Goal: Task Accomplishment & Management: Use online tool/utility

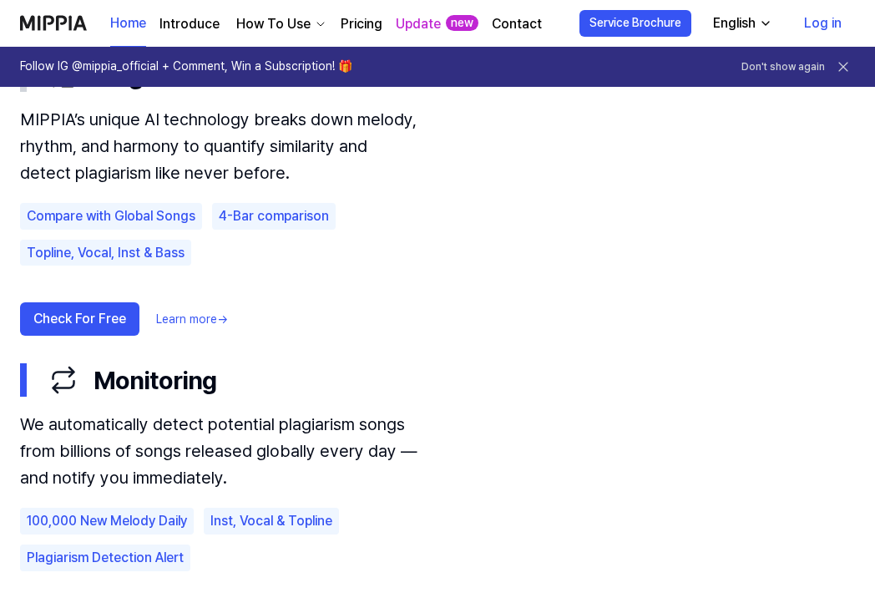
scroll to position [1040, 0]
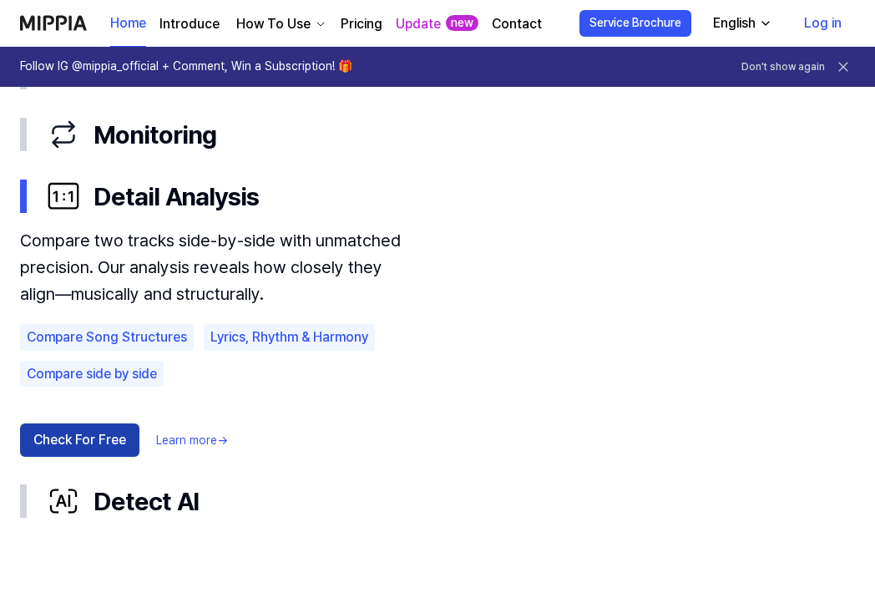
click at [93, 438] on button "Check For Free" at bounding box center [79, 439] width 119 height 33
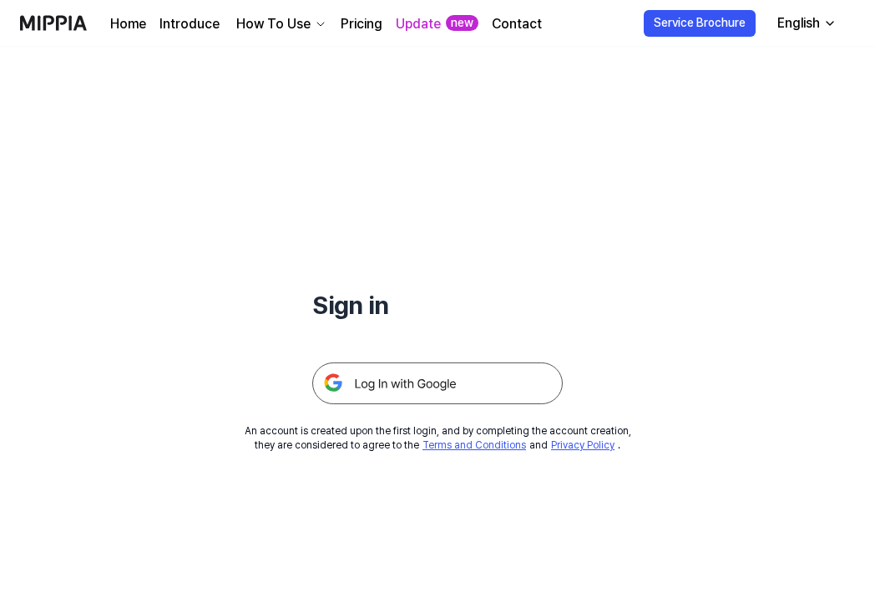
click at [397, 375] on img at bounding box center [437, 383] width 251 height 42
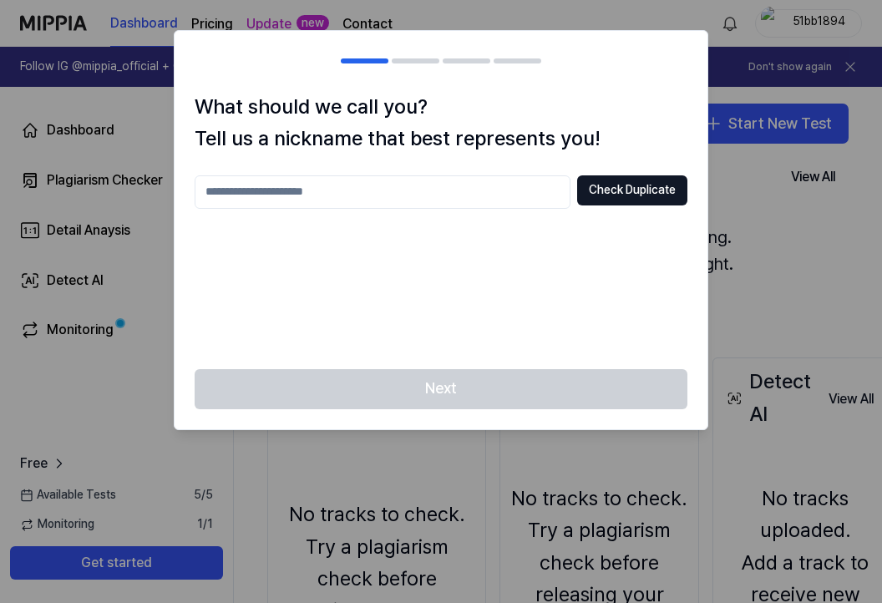
click at [452, 194] on input "text" at bounding box center [383, 191] width 376 height 33
type input "*****"
click at [642, 193] on button "Check Duplicate" at bounding box center [632, 190] width 110 height 30
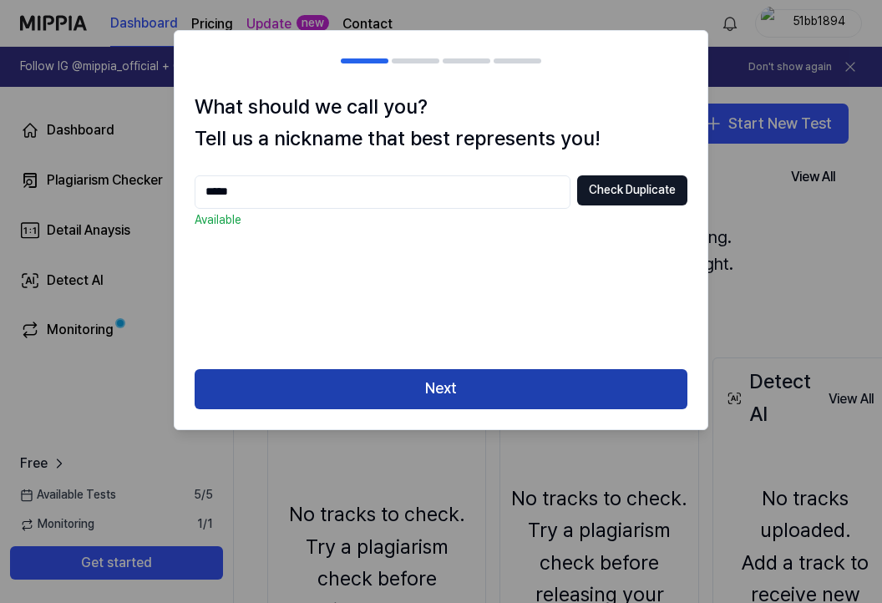
click at [494, 404] on button "Next" at bounding box center [441, 389] width 493 height 40
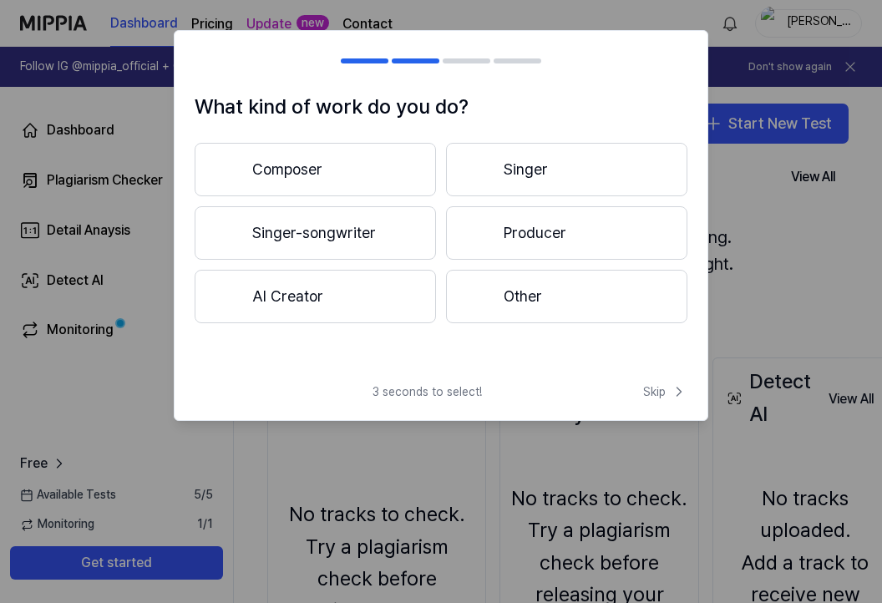
click at [499, 291] on button "Other" at bounding box center [566, 296] width 241 height 53
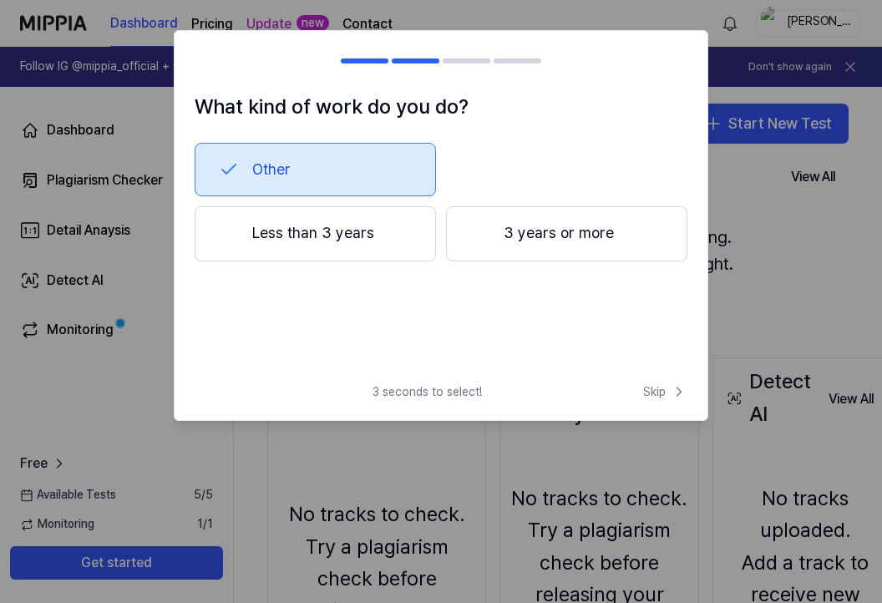
click at [520, 251] on button "3 years or more" at bounding box center [566, 233] width 241 height 55
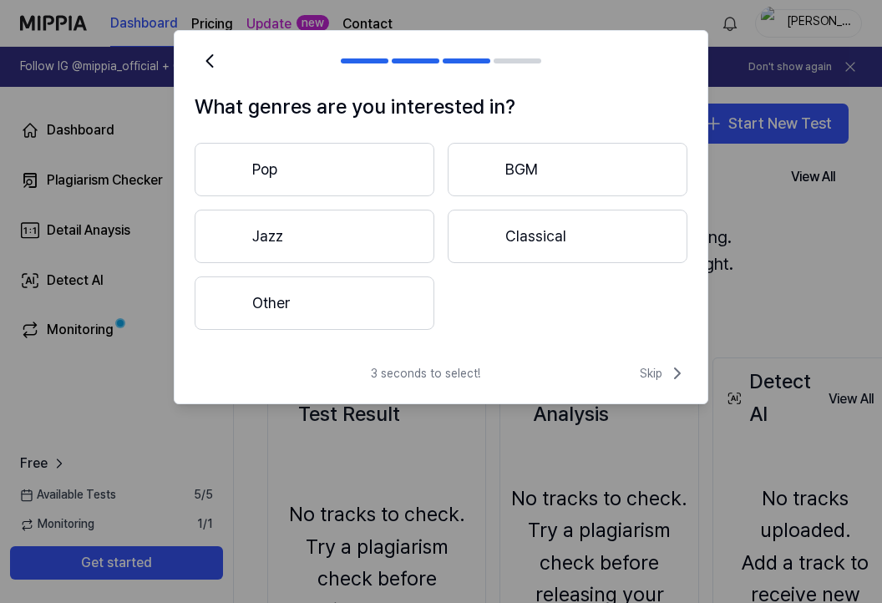
click at [342, 323] on button "Other" at bounding box center [315, 302] width 240 height 53
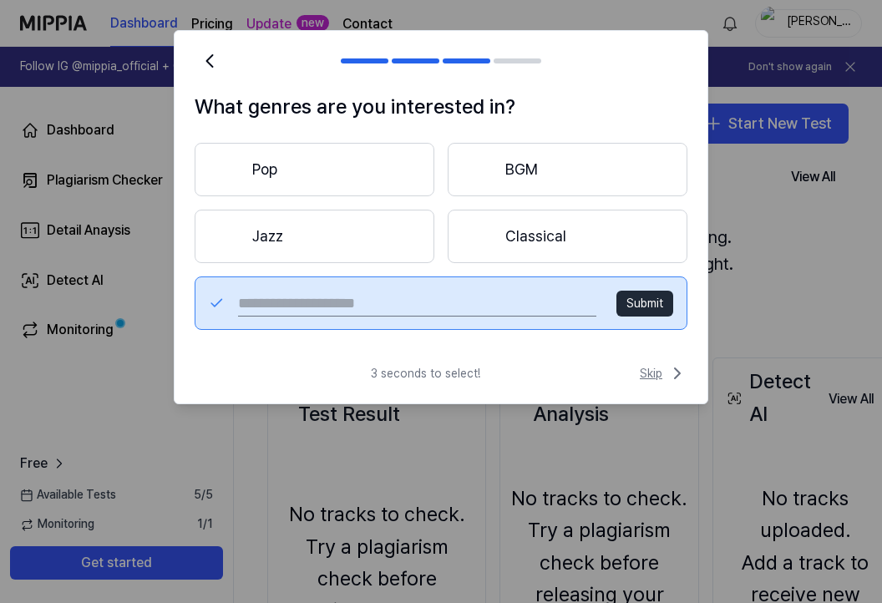
click at [651, 373] on span "Skip" at bounding box center [664, 373] width 48 height 20
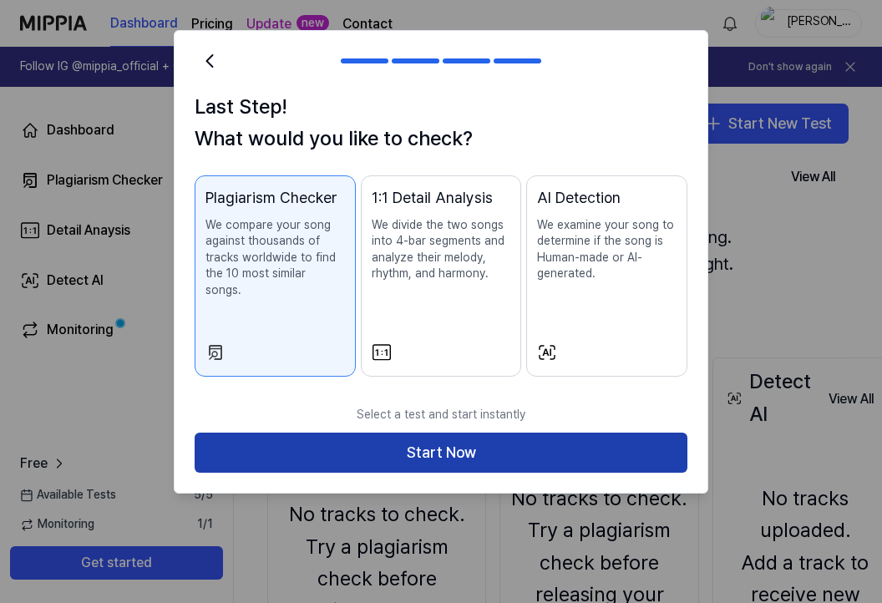
click at [401, 443] on button "Start Now" at bounding box center [441, 453] width 493 height 40
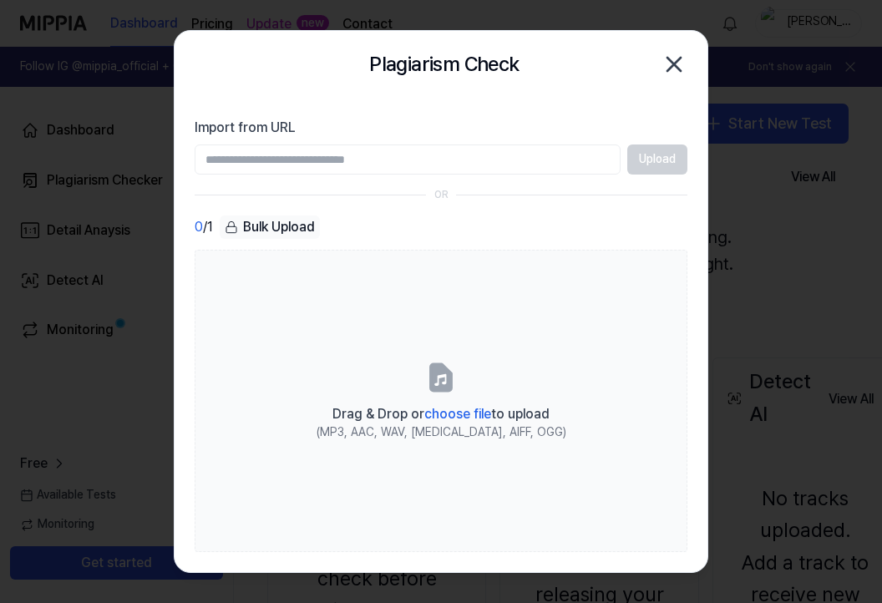
type input "******"
drag, startPoint x: 375, startPoint y: 156, endPoint x: 136, endPoint y: 134, distance: 239.9
click at [136, 134] on body "Dashboard Pricing Update new Contact [PERSON_NAME] Follow IG @mippia_official +…" at bounding box center [441, 301] width 882 height 603
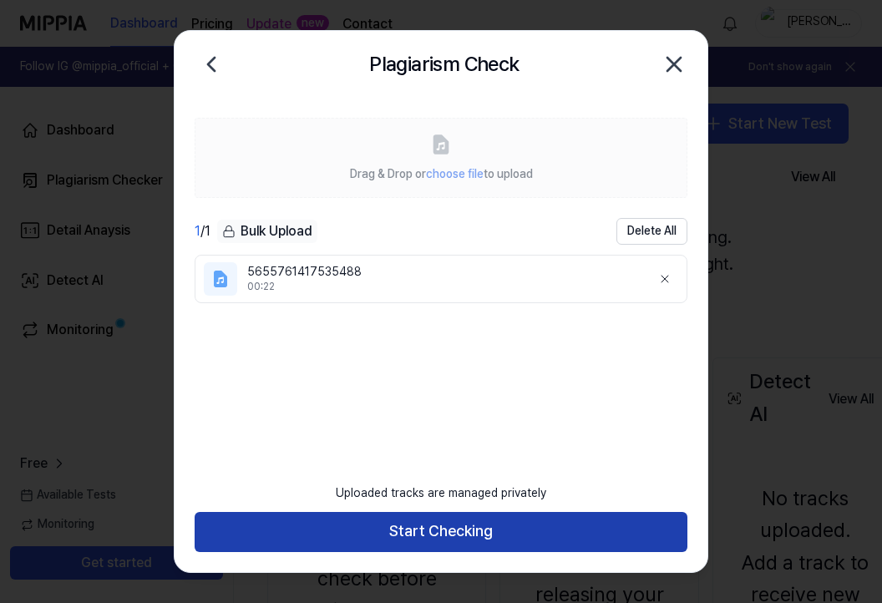
click at [438, 525] on button "Start Checking" at bounding box center [441, 532] width 493 height 40
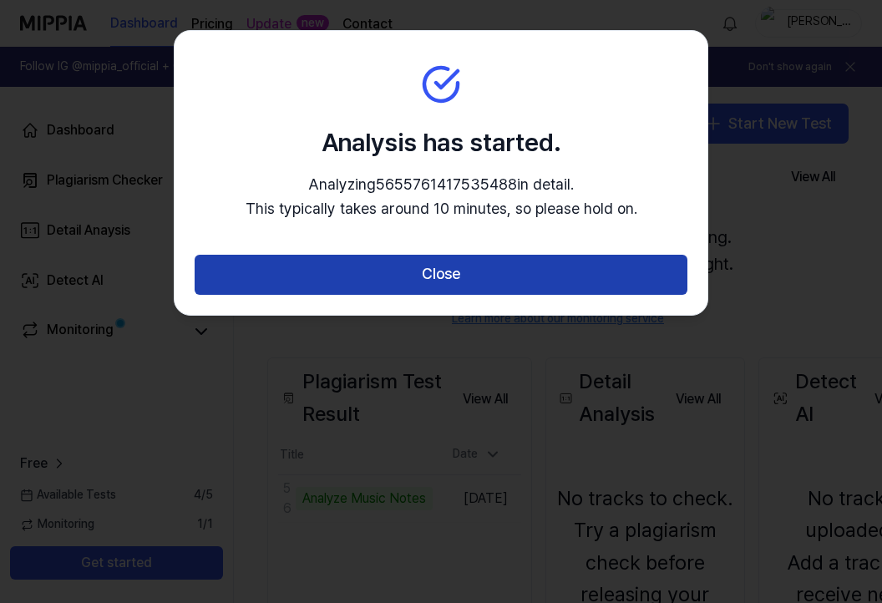
click at [428, 275] on button "Close" at bounding box center [441, 275] width 493 height 40
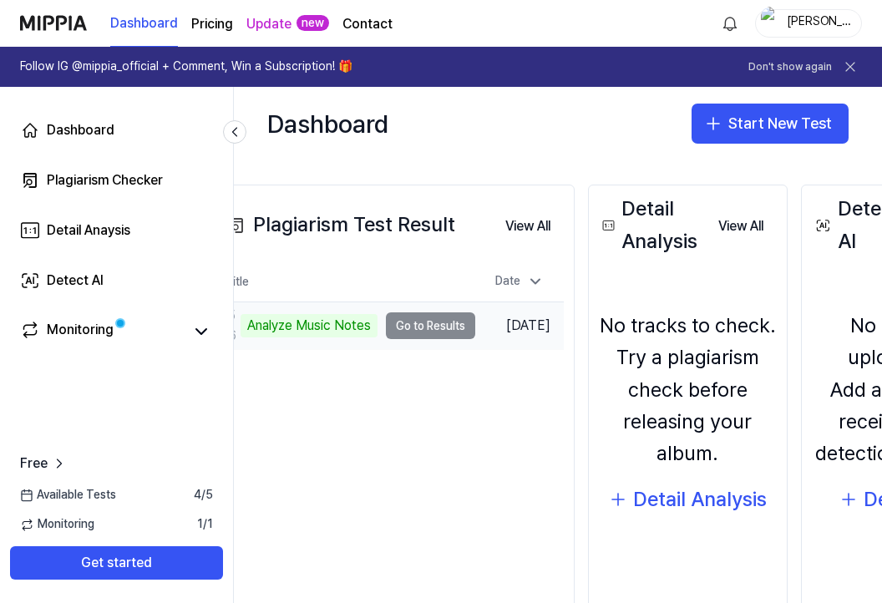
scroll to position [173, 0]
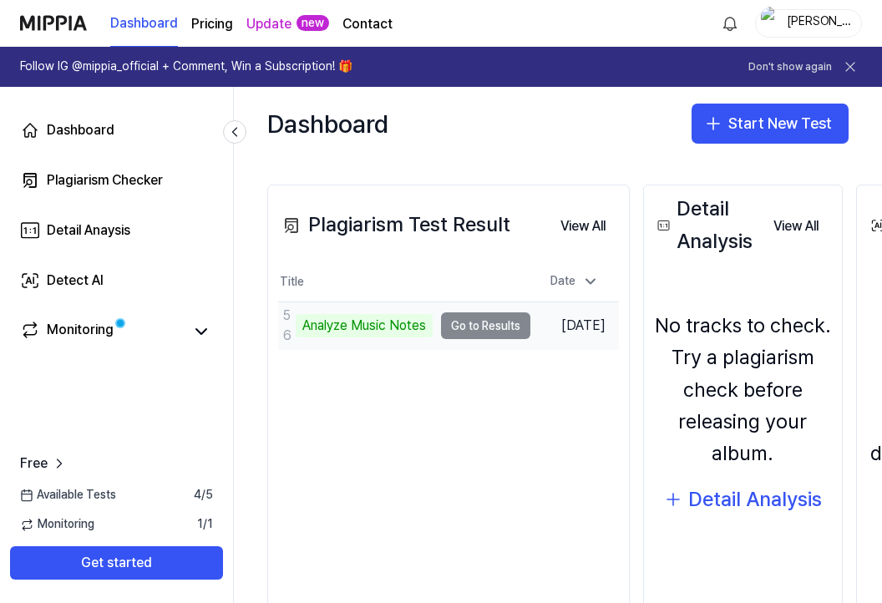
click at [412, 331] on div "Analyze Music Notes" at bounding box center [364, 325] width 137 height 23
click at [483, 329] on td "5655761417535488 Analyze Music Notes Go to Results" at bounding box center [404, 325] width 252 height 47
click at [504, 329] on td "5655761417535488 Analyze Music Notes Go to Results" at bounding box center [404, 325] width 252 height 47
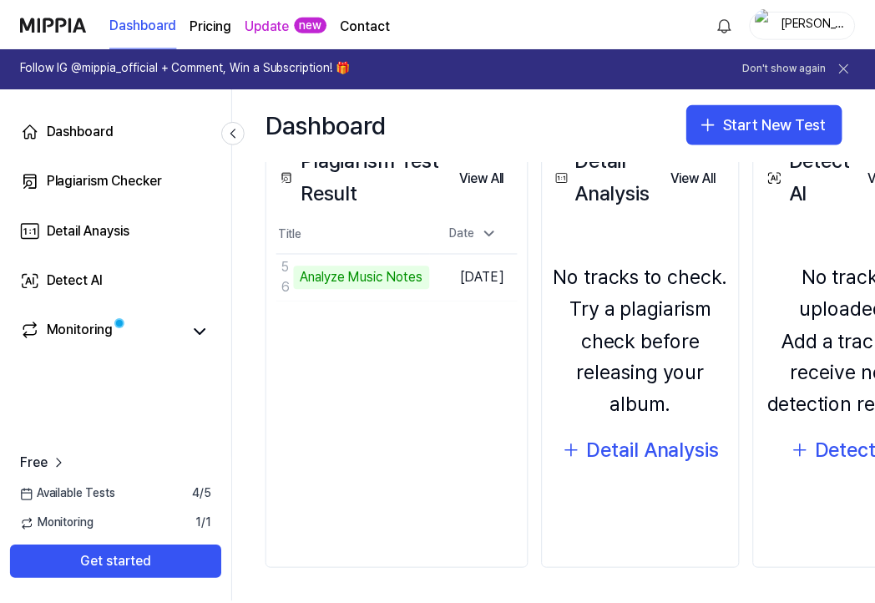
scroll to position [227, 0]
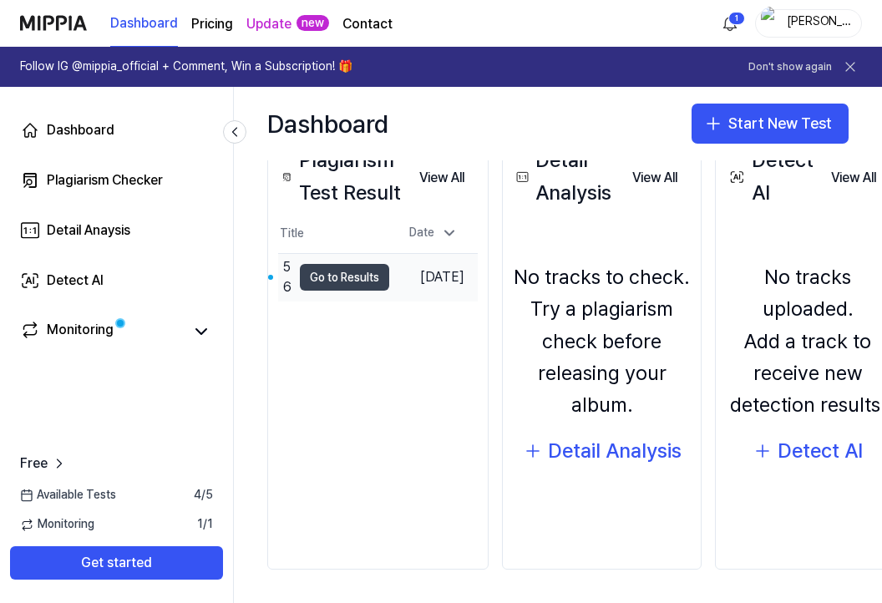
click at [330, 272] on button "Go to Results" at bounding box center [344, 277] width 89 height 27
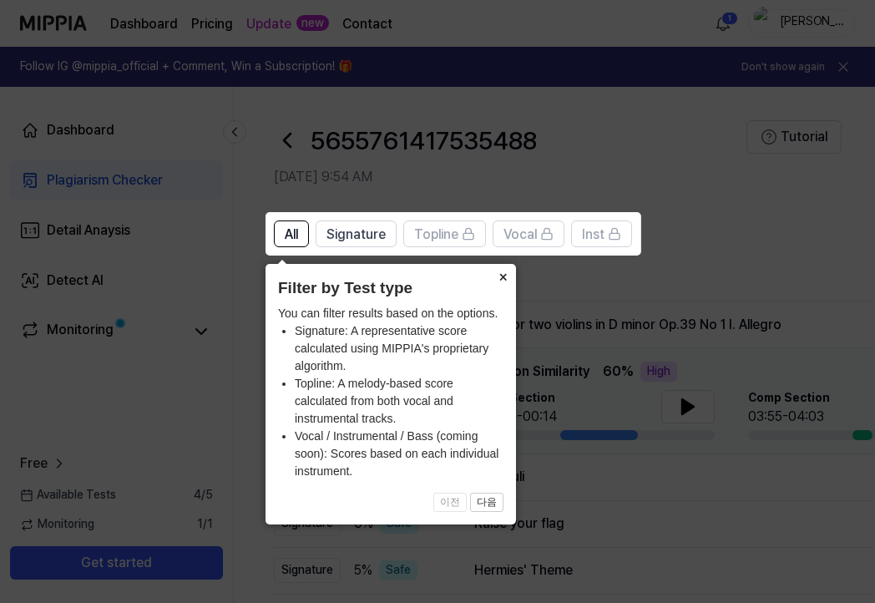
click at [501, 274] on button "×" at bounding box center [502, 275] width 27 height 23
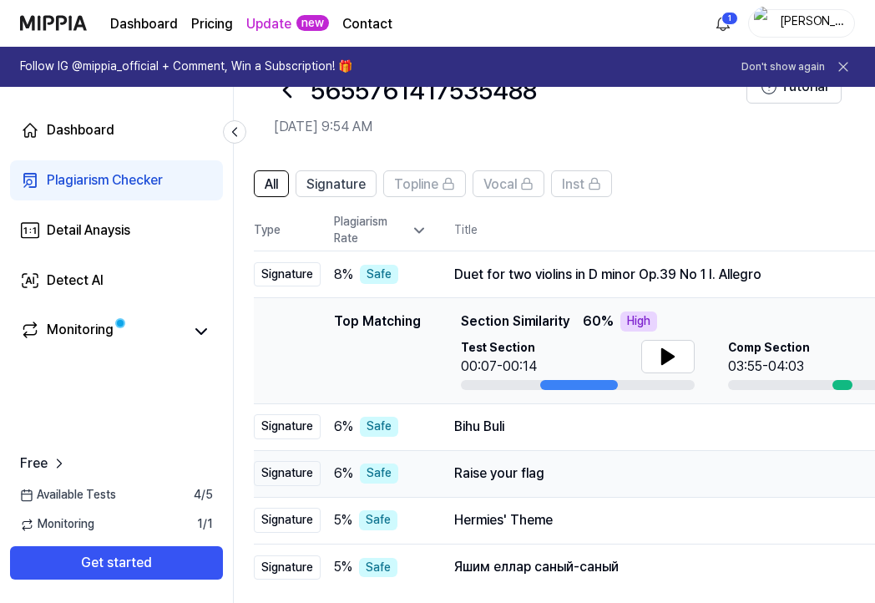
scroll to position [42, 0]
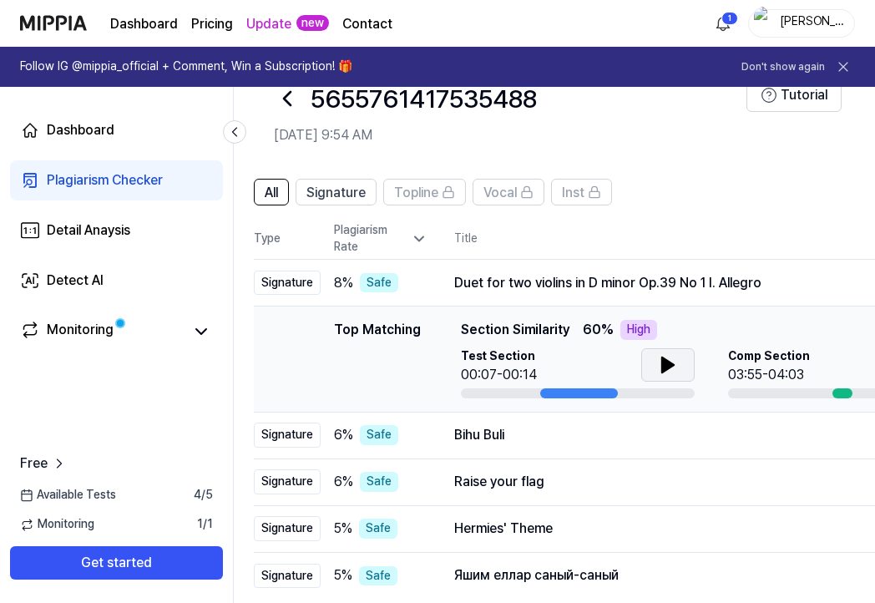
click at [673, 370] on icon at bounding box center [668, 365] width 20 height 20
click at [670, 362] on icon at bounding box center [671, 364] width 3 height 13
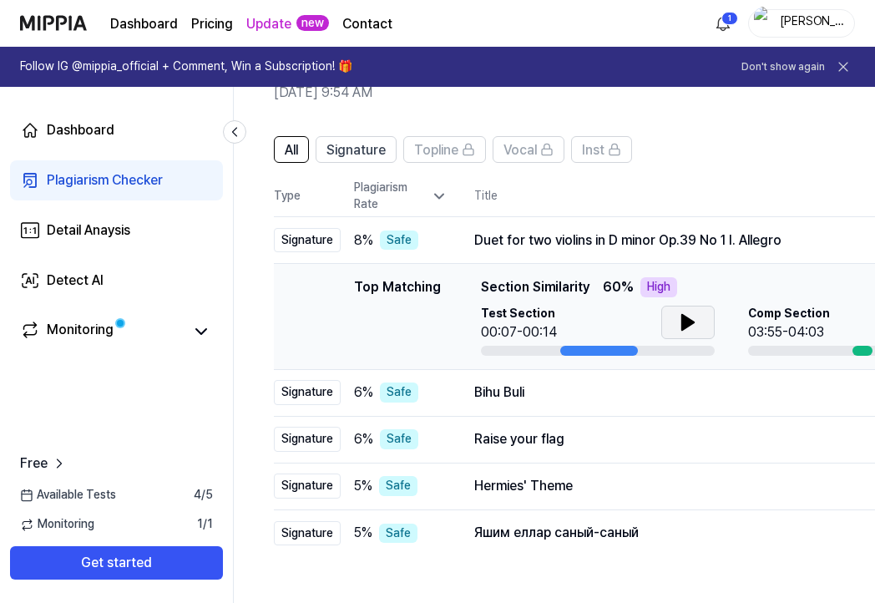
scroll to position [112, 0]
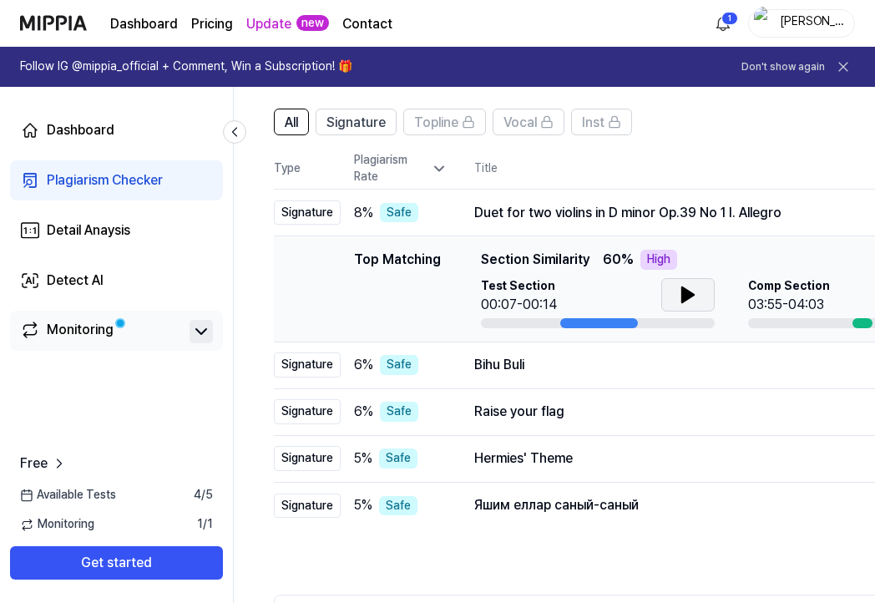
click at [192, 326] on icon at bounding box center [201, 332] width 20 height 20
click at [193, 329] on icon at bounding box center [201, 332] width 20 height 20
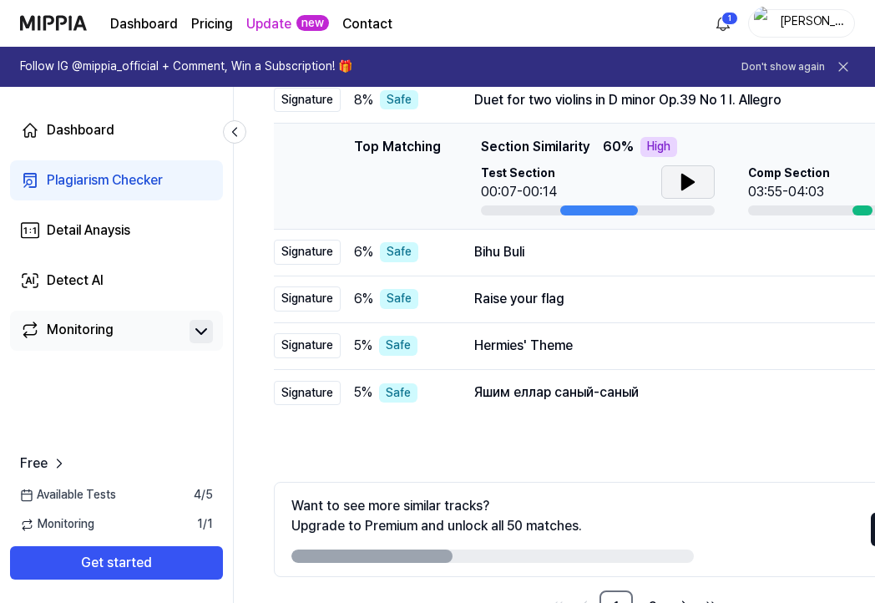
scroll to position [279, 0]
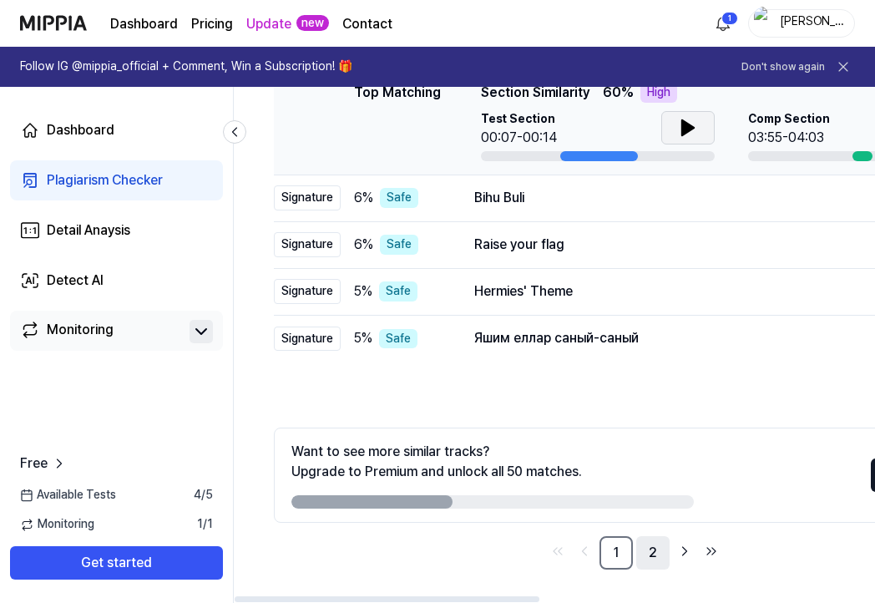
click at [653, 550] on link "2" at bounding box center [652, 552] width 33 height 33
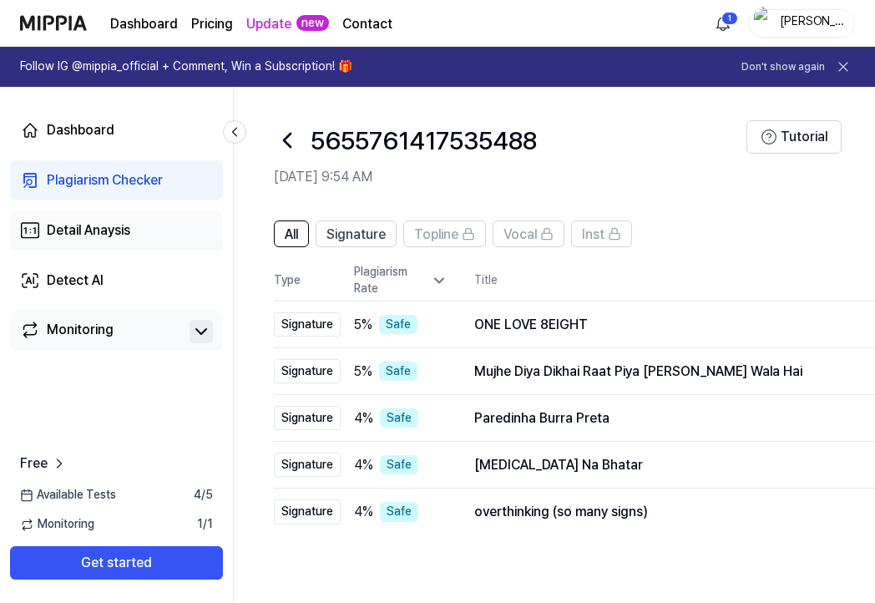
click at [99, 242] on link "Detail Anaysis" at bounding box center [116, 230] width 213 height 40
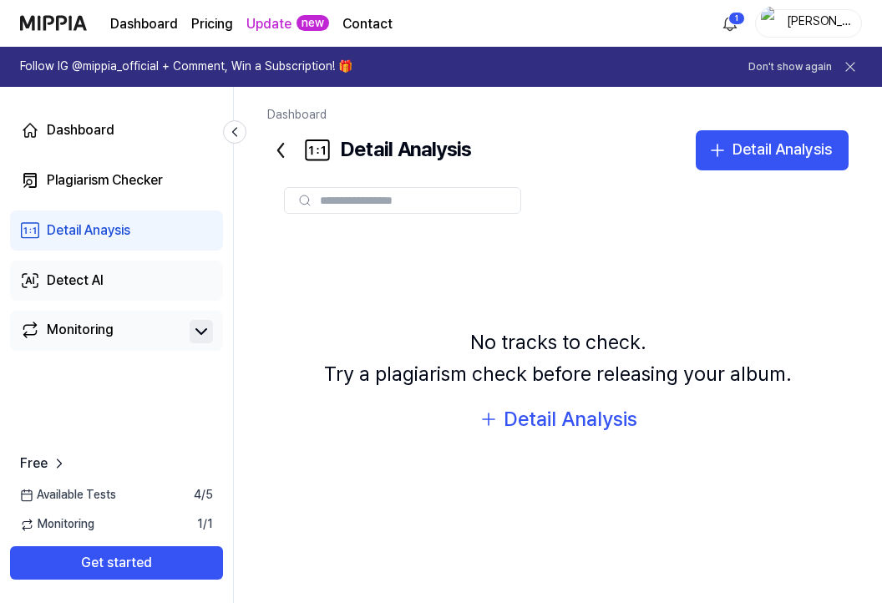
click at [77, 286] on div "Detect AI" at bounding box center [75, 281] width 57 height 20
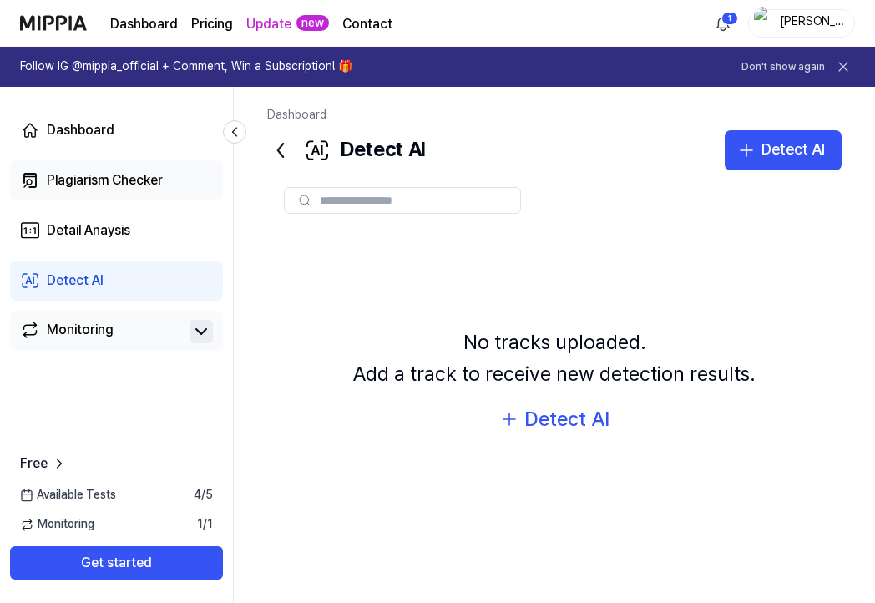
click at [115, 183] on div "Plagiarism Checker" at bounding box center [105, 180] width 116 height 20
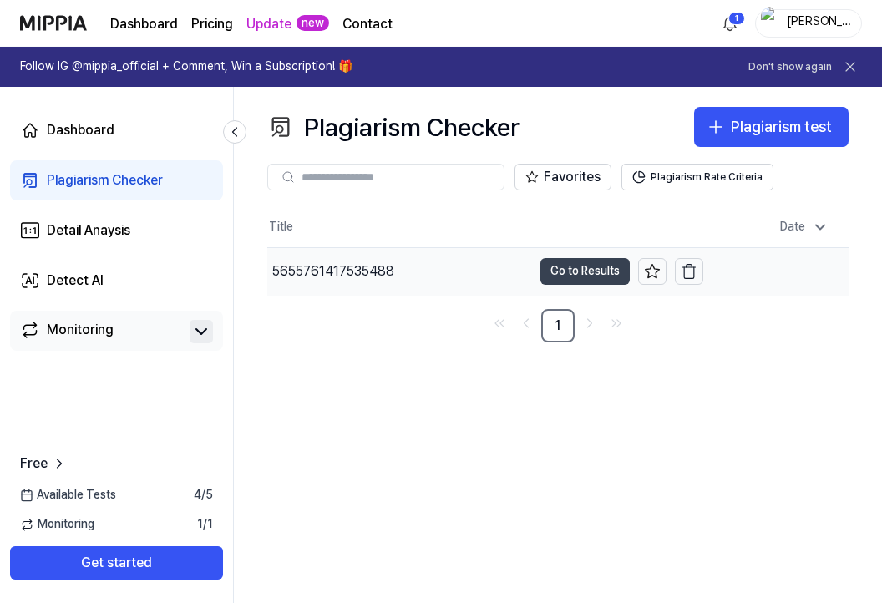
click at [551, 271] on button "Go to Results" at bounding box center [584, 271] width 89 height 27
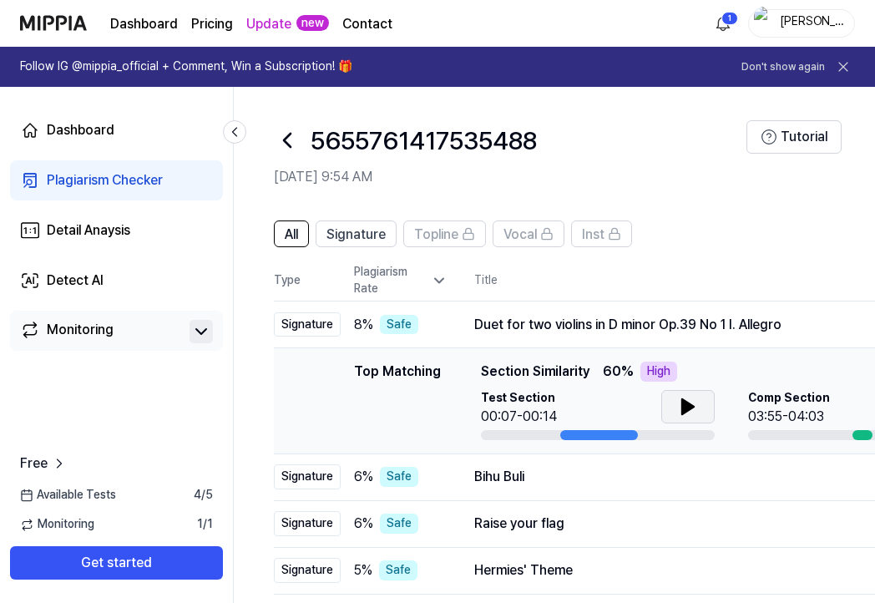
click at [696, 405] on icon at bounding box center [688, 407] width 20 height 20
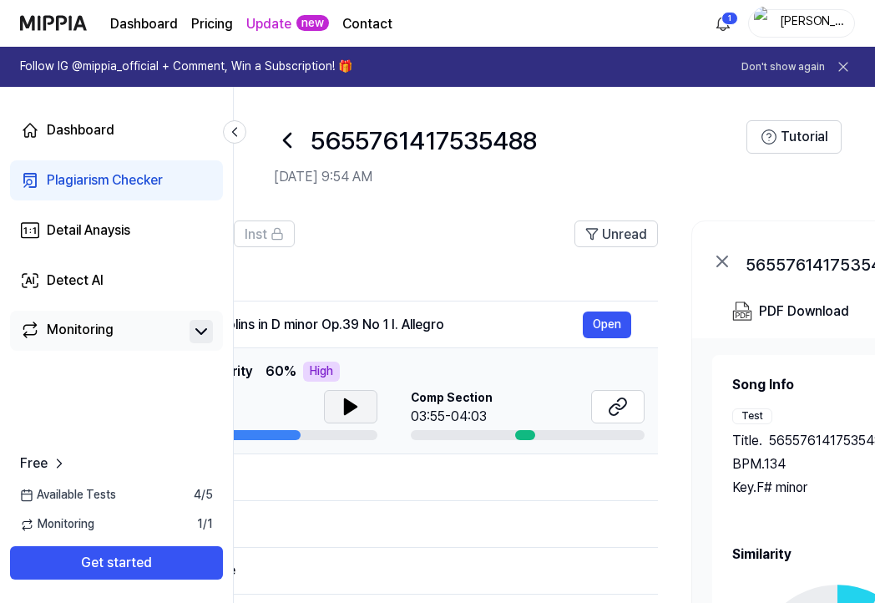
scroll to position [0, 335]
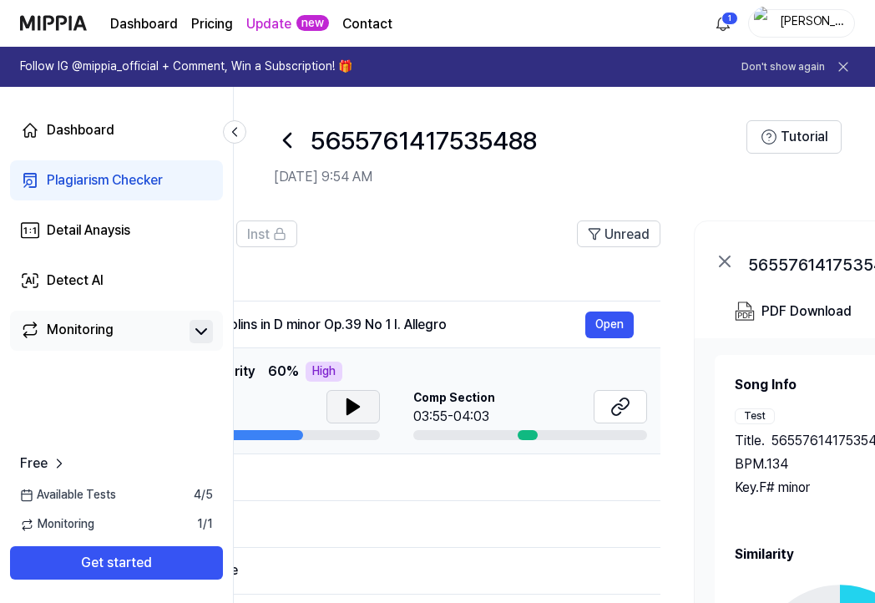
click at [528, 433] on div at bounding box center [528, 435] width 20 height 10
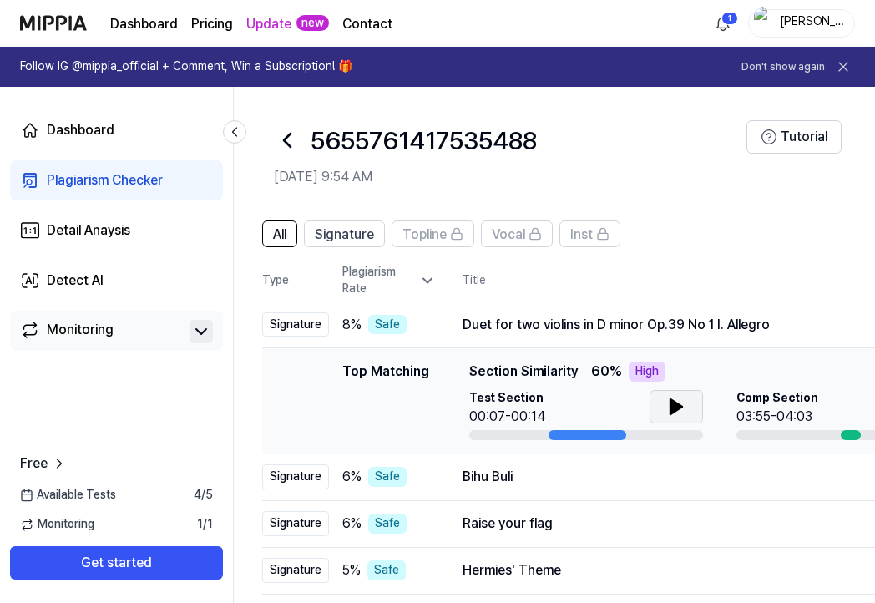
scroll to position [0, 0]
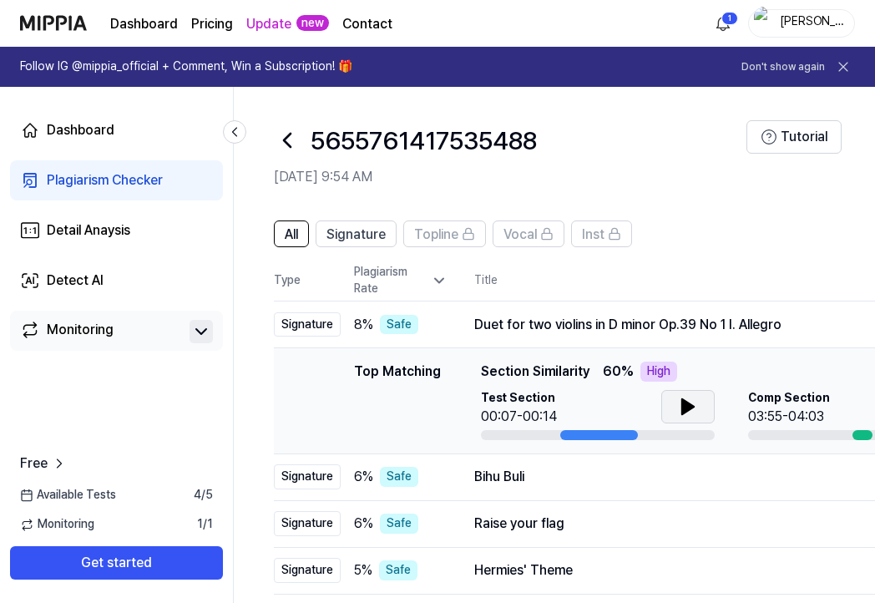
click at [327, 391] on div "Top Matching Top Matching Section Similarity 60 % High Test Section 00:07-00:14…" at bounding box center [634, 401] width 695 height 79
click at [379, 373] on div "Top Matching" at bounding box center [397, 401] width 87 height 79
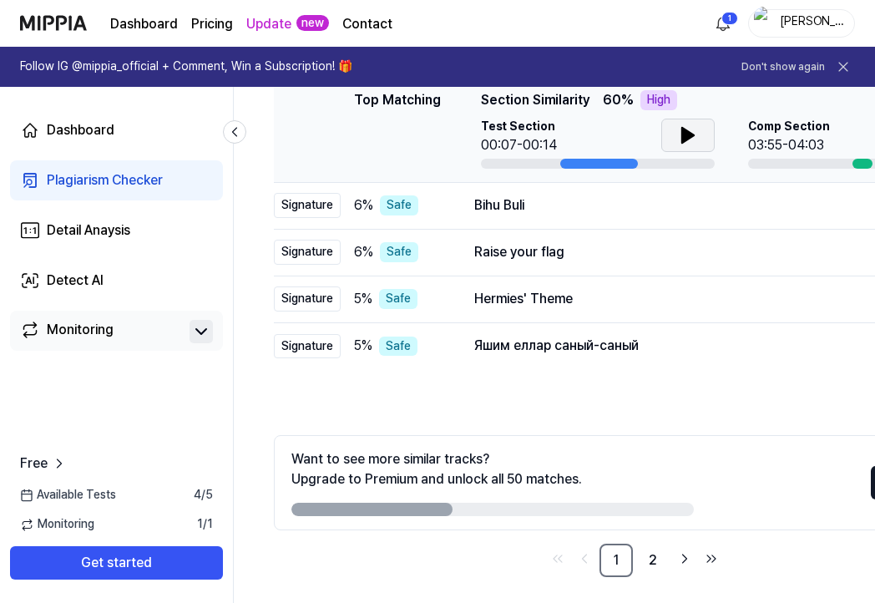
scroll to position [279, 0]
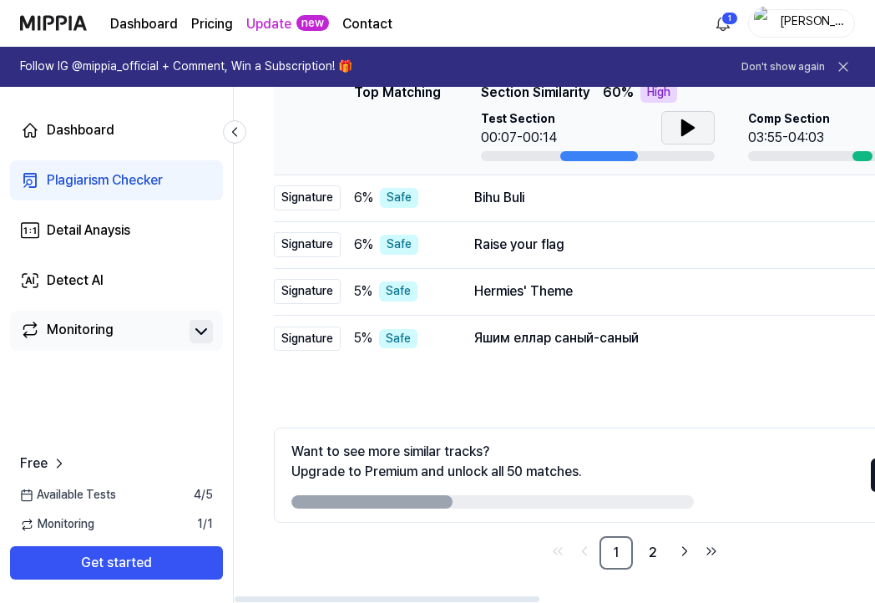
drag, startPoint x: 420, startPoint y: 502, endPoint x: 558, endPoint y: 492, distance: 138.2
click at [558, 492] on div "Want to see more similar tracks? Upgrade to Premium and unlock all 50 matches." at bounding box center [492, 475] width 403 height 67
click at [558, 504] on div at bounding box center [492, 501] width 403 height 13
click at [660, 547] on link "2" at bounding box center [652, 552] width 33 height 33
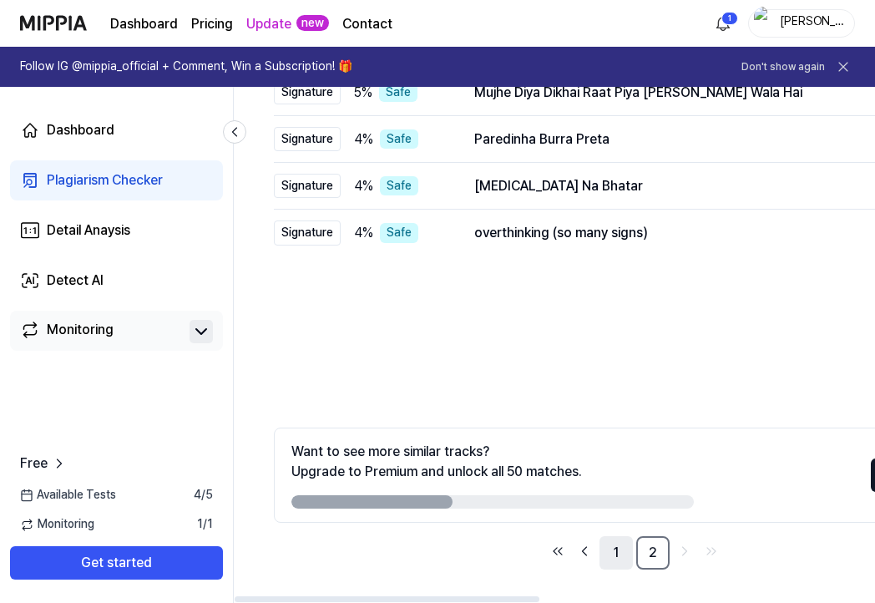
click at [611, 554] on link "1" at bounding box center [616, 552] width 33 height 33
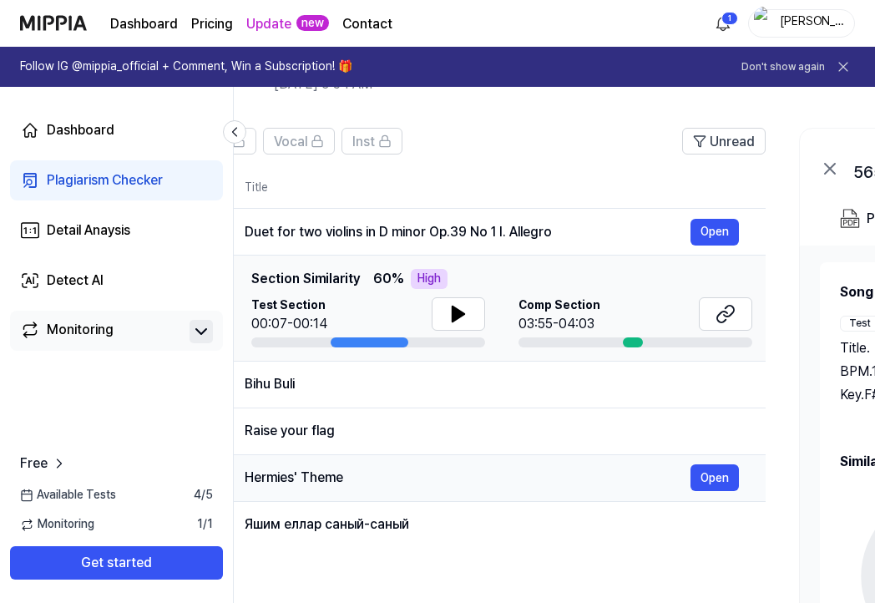
scroll to position [0, 234]
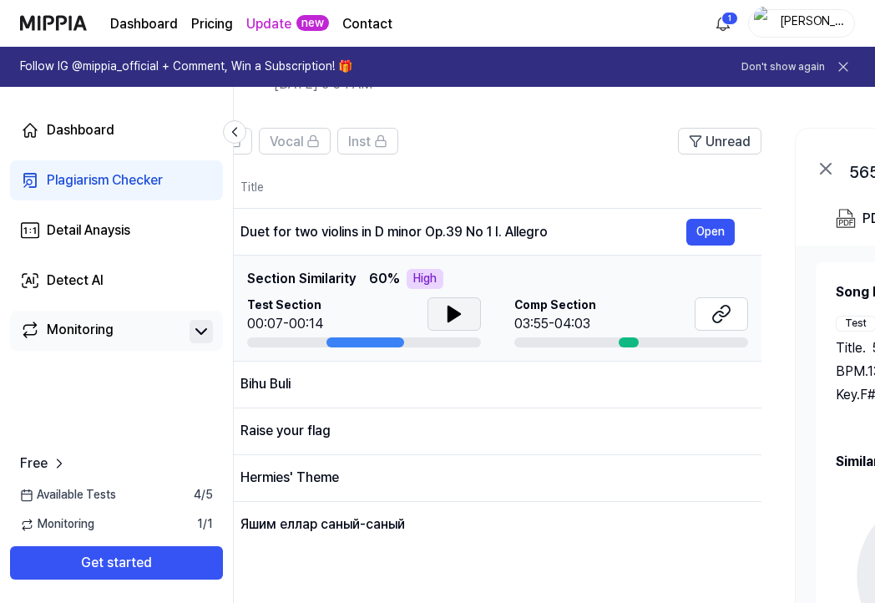
click at [452, 311] on icon at bounding box center [455, 314] width 12 height 15
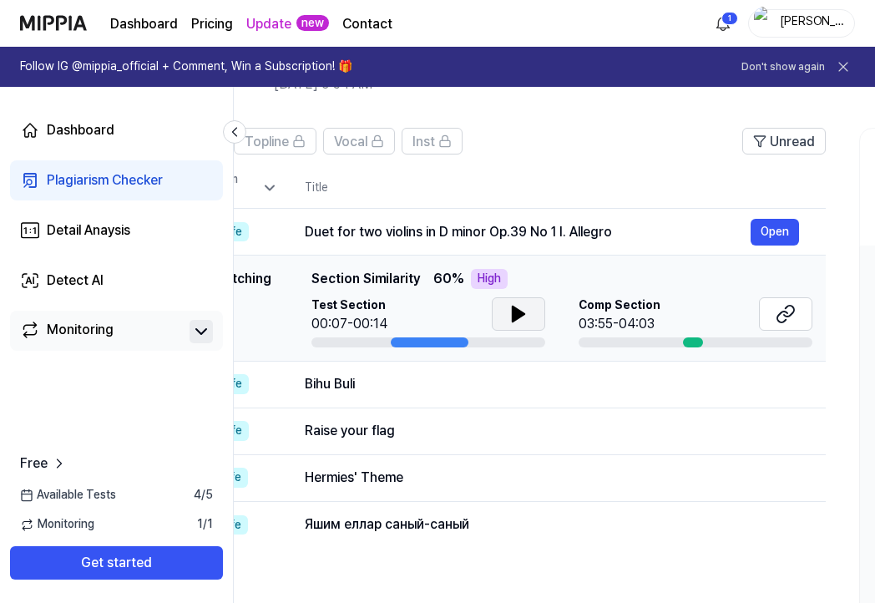
scroll to position [0, 99]
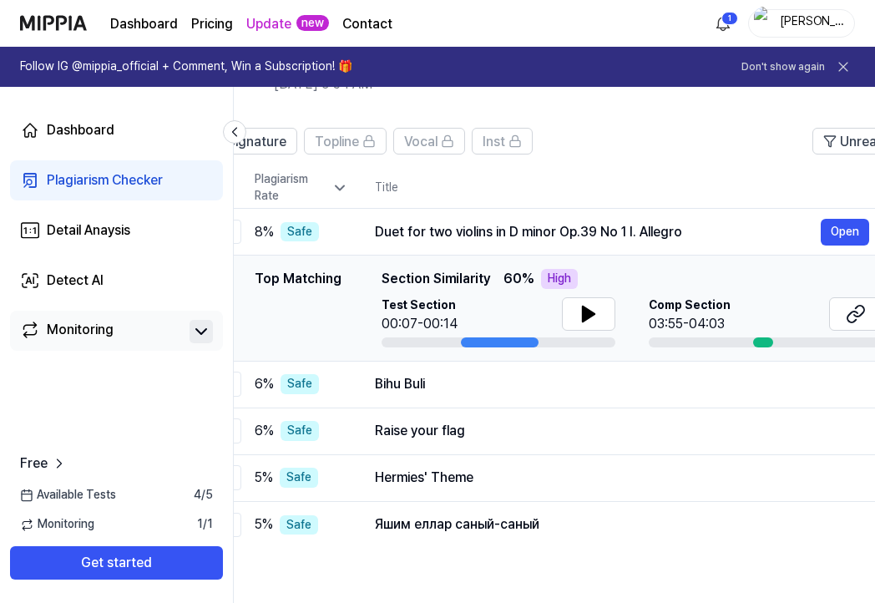
click at [433, 286] on span "Section Similarity" at bounding box center [436, 279] width 109 height 20
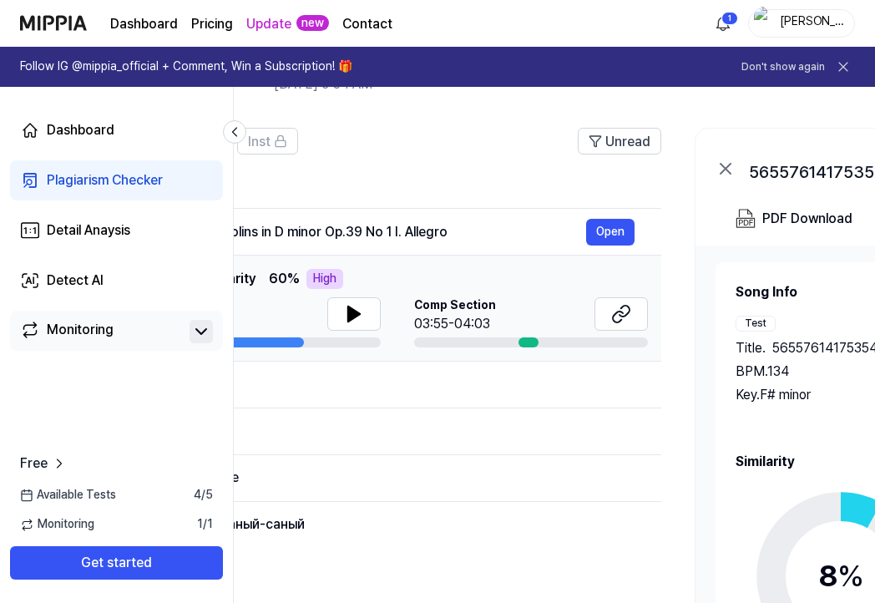
scroll to position [0, 323]
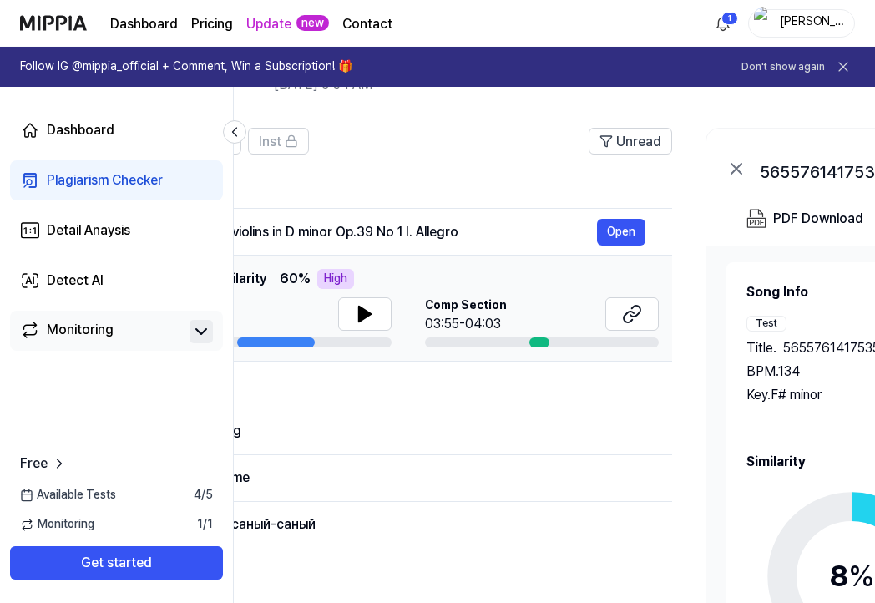
click at [439, 144] on header "All Signature Topline Vocal Inst Unread" at bounding box center [312, 148] width 722 height 40
click at [355, 315] on icon at bounding box center [365, 314] width 20 height 20
click at [404, 144] on header "All Signature Topline Vocal Inst Unread" at bounding box center [312, 148] width 722 height 40
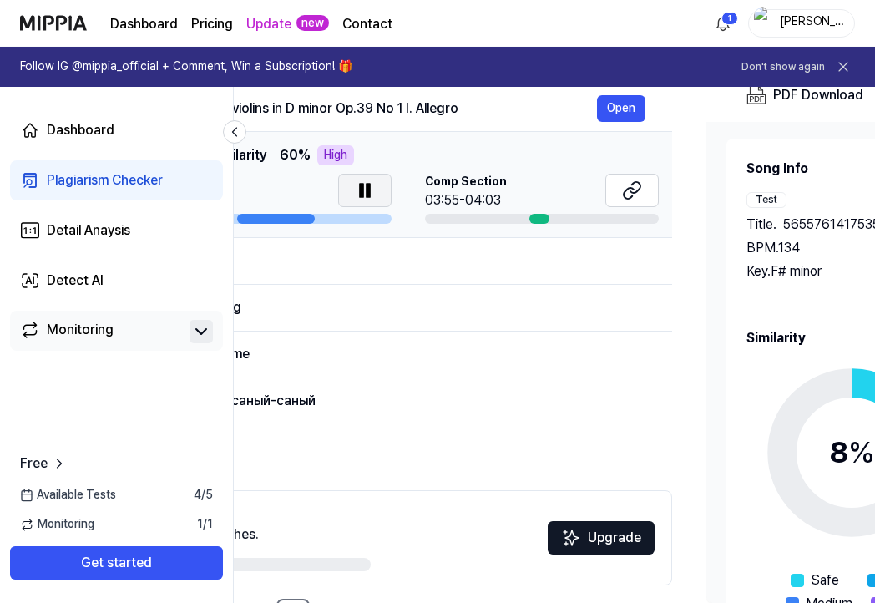
scroll to position [0, 0]
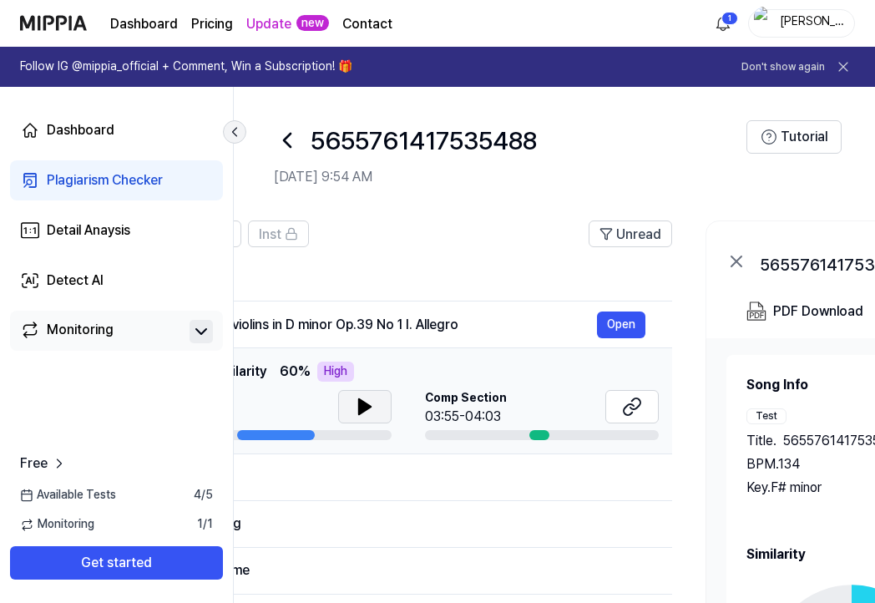
click at [232, 132] on icon at bounding box center [234, 132] width 17 height 17
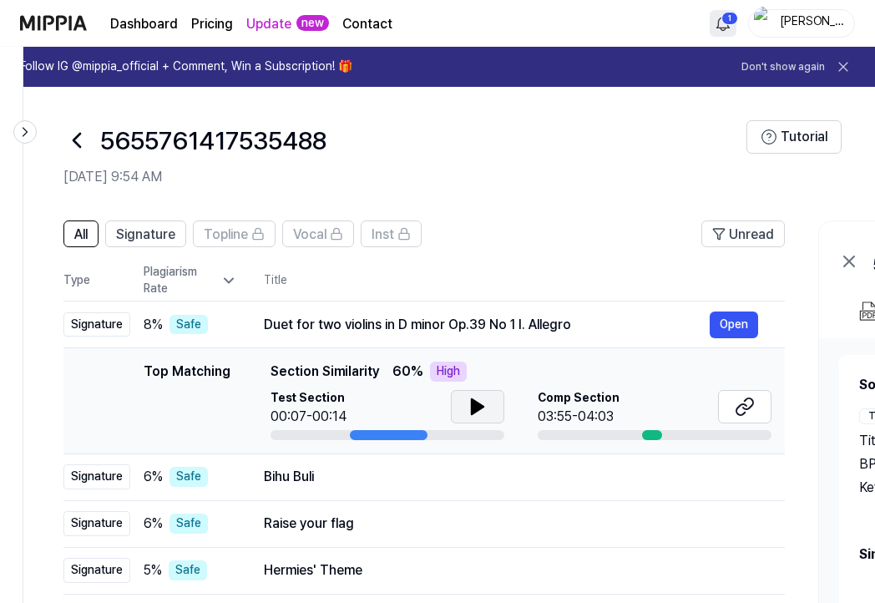
click at [725, 29] on html "Dashboard Pricing Update new Contact 1 [PERSON_NAME] Follow IG @mippia_official…" at bounding box center [437, 301] width 875 height 603
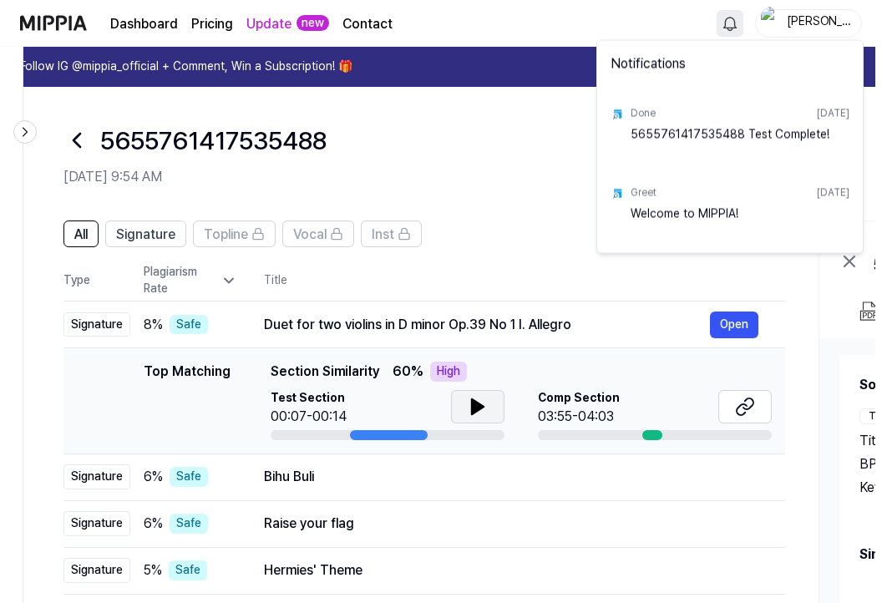
click at [697, 134] on div "5655761417535488 Test Complete!" at bounding box center [740, 142] width 219 height 33
click at [499, 185] on html "Dashboard Pricing Update new Contact [PERSON_NAME] Follow IG @mippia_official +…" at bounding box center [441, 301] width 882 height 603
